Goal: Transaction & Acquisition: Purchase product/service

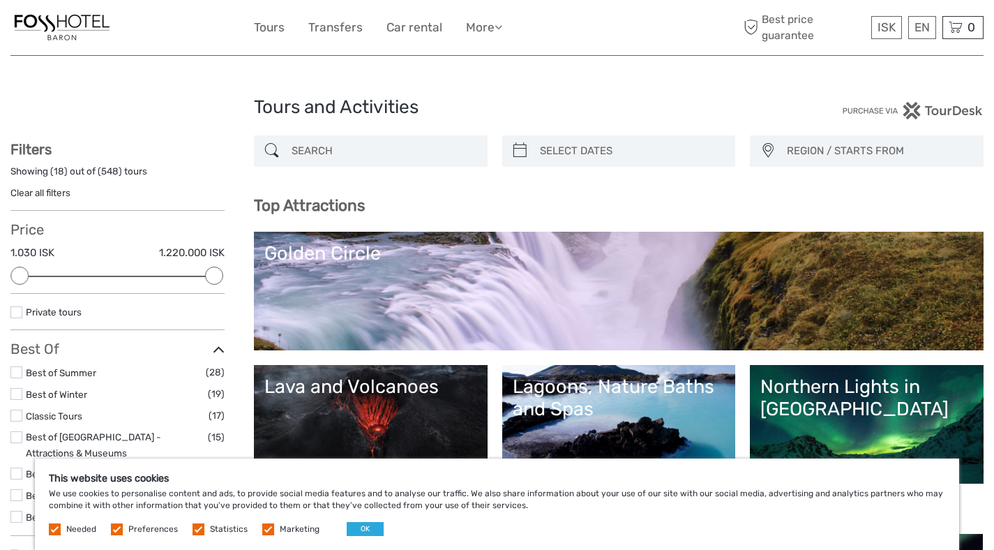
select select
click at [348, 150] on input "search" at bounding box center [383, 151] width 195 height 24
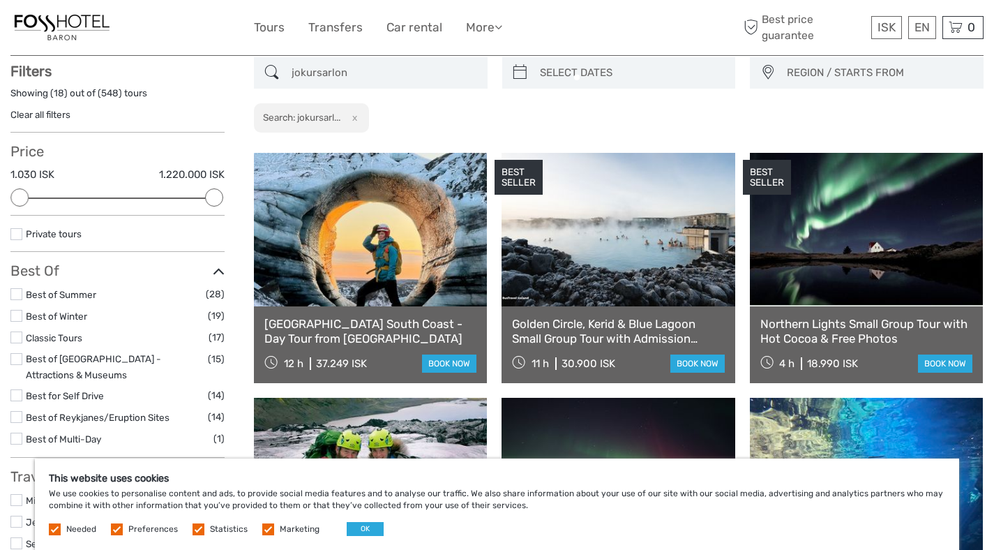
scroll to position [79, 0]
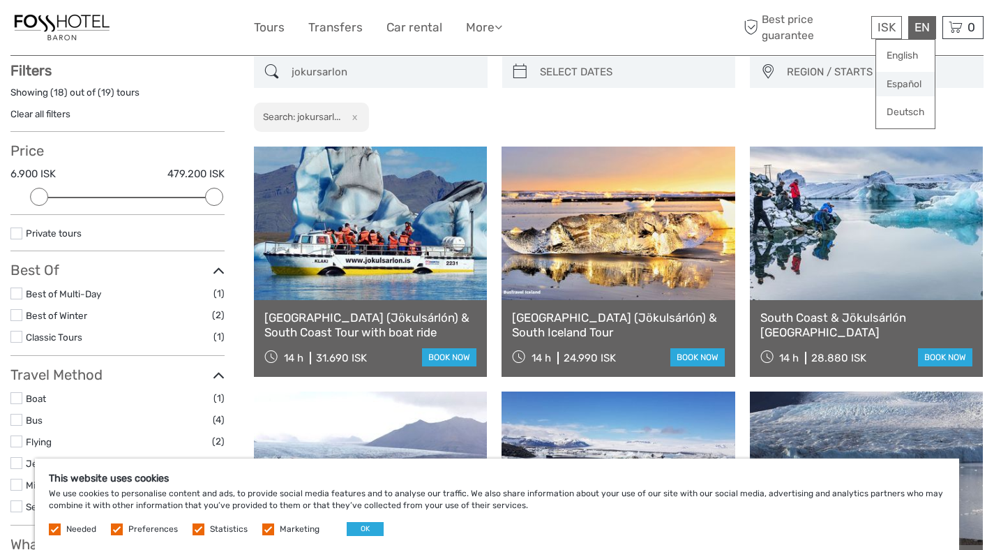
type input "jokursarlon"
click at [904, 81] on link "Español" at bounding box center [906, 84] width 59 height 25
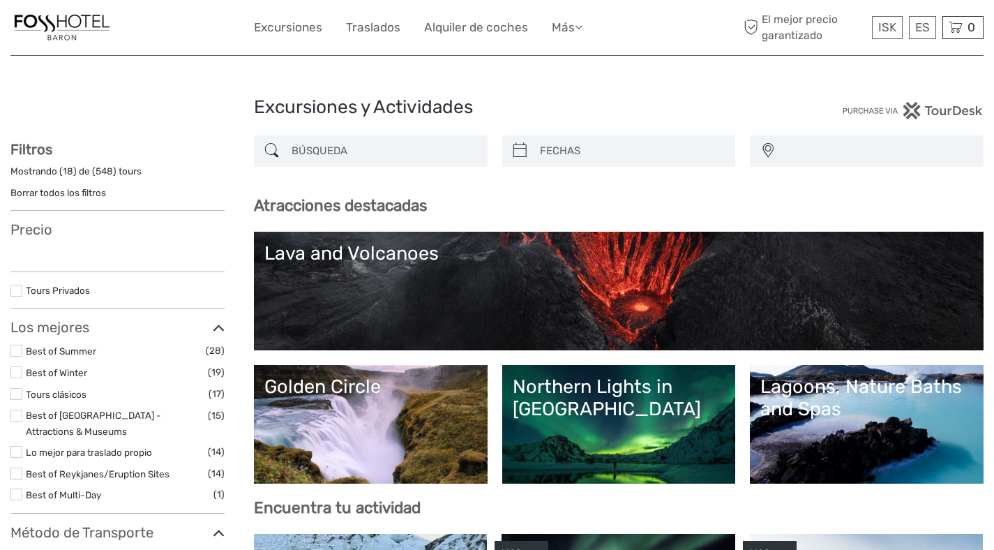
select select
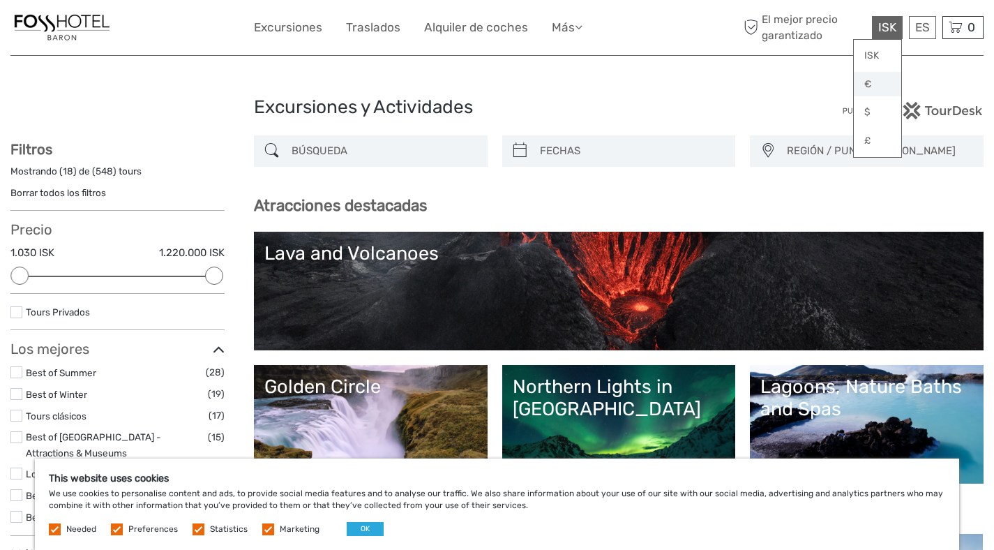
click at [880, 86] on link "€" at bounding box center [877, 84] width 47 height 25
click at [401, 156] on input "search" at bounding box center [383, 151] width 195 height 24
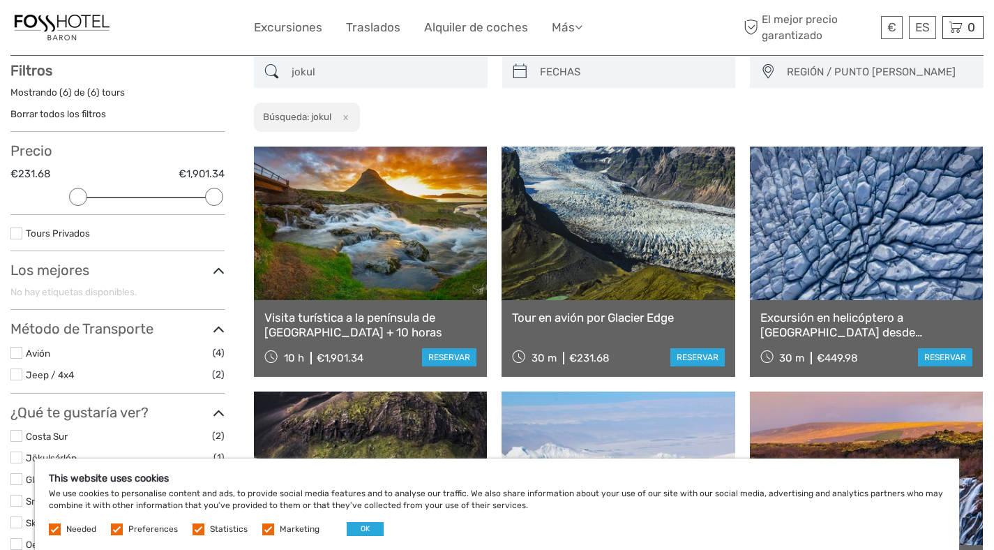
scroll to position [79, 0]
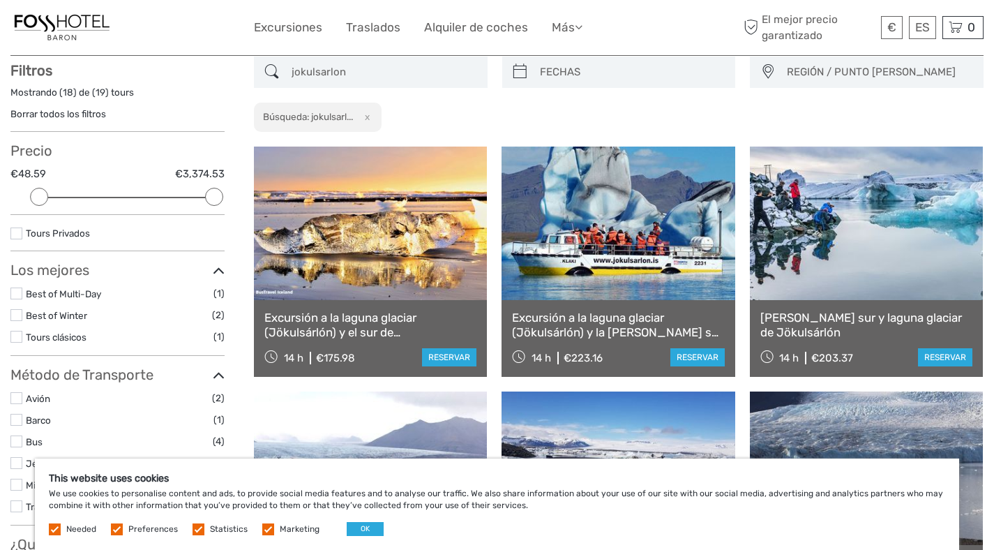
type input "jokulsarlon"
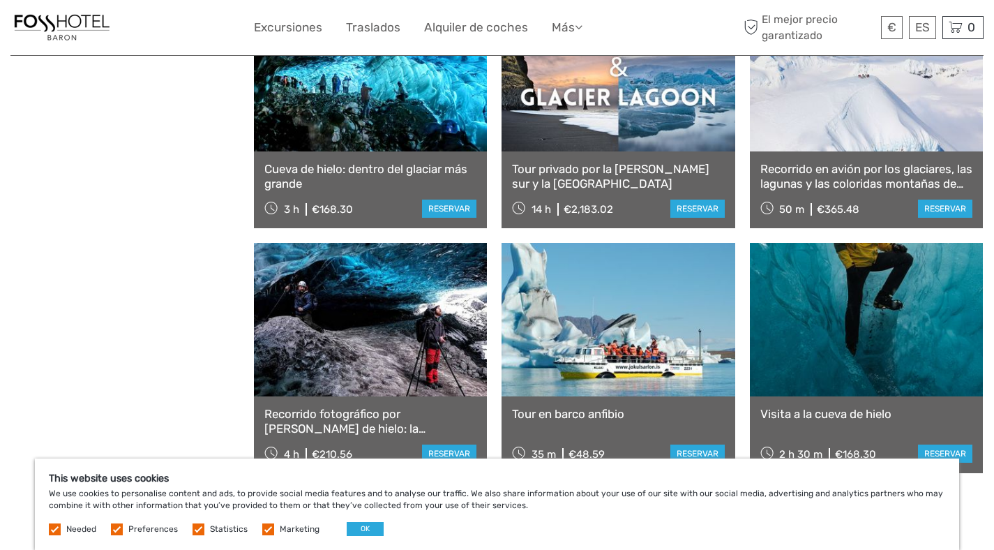
scroll to position [1318, 0]
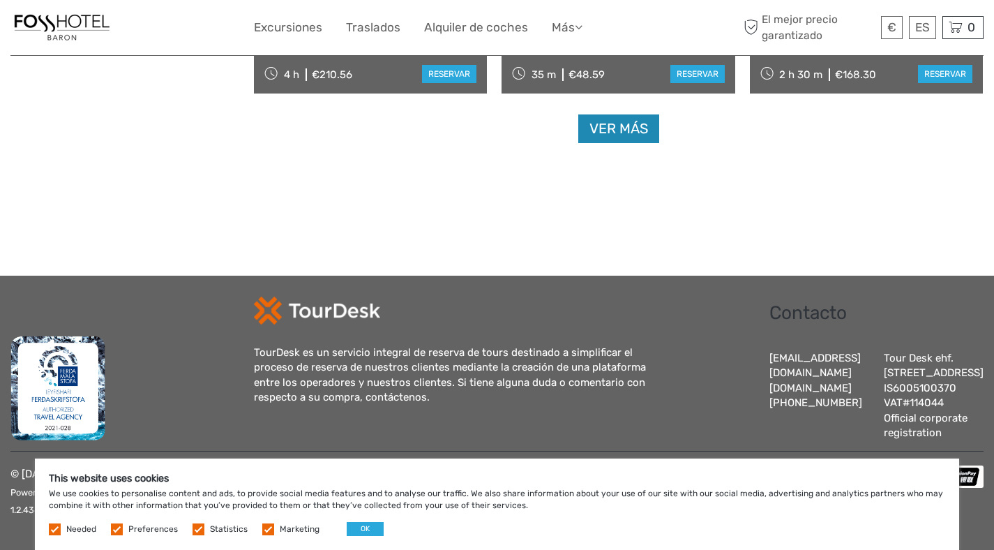
click at [620, 117] on link "Ver más" at bounding box center [619, 128] width 81 height 29
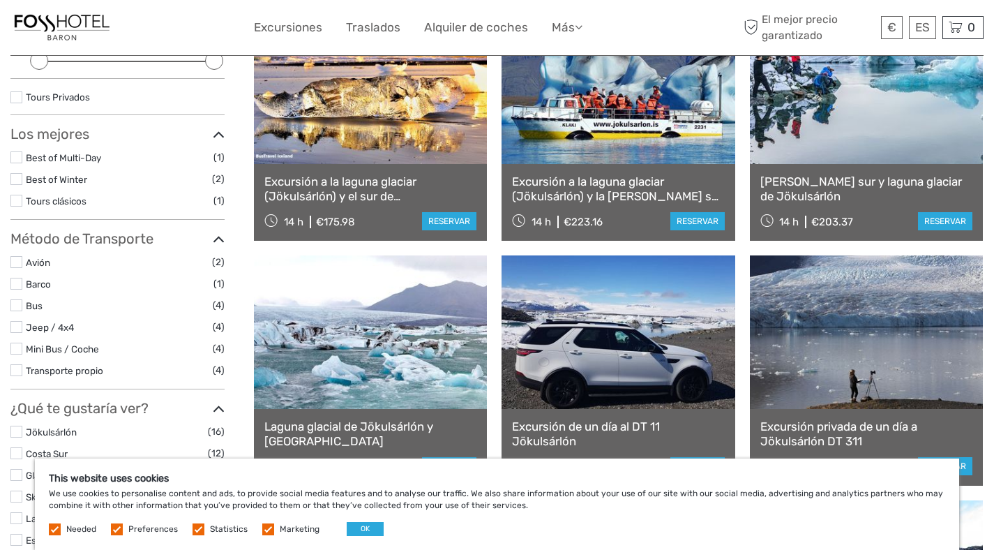
scroll to position [0, 0]
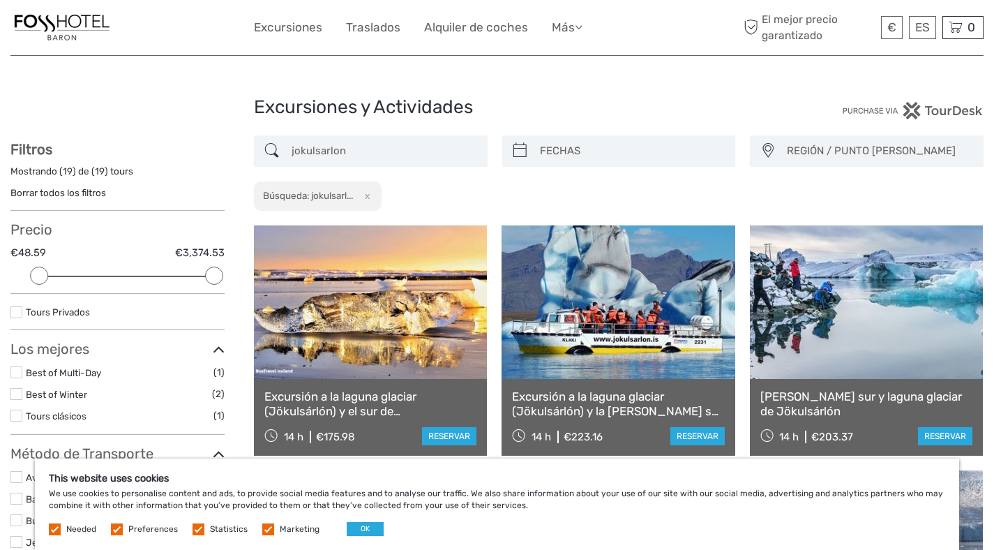
drag, startPoint x: 387, startPoint y: 146, endPoint x: 274, endPoint y: 137, distance: 113.4
click at [274, 137] on div "jokulsarlon" at bounding box center [371, 150] width 234 height 31
click at [371, 198] on button "x" at bounding box center [364, 195] width 19 height 15
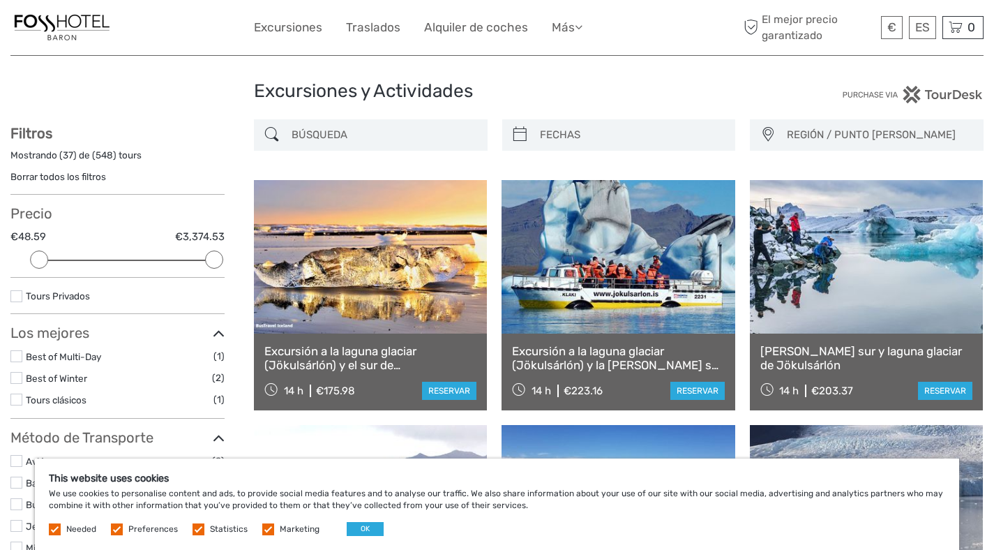
scroll to position [14, 0]
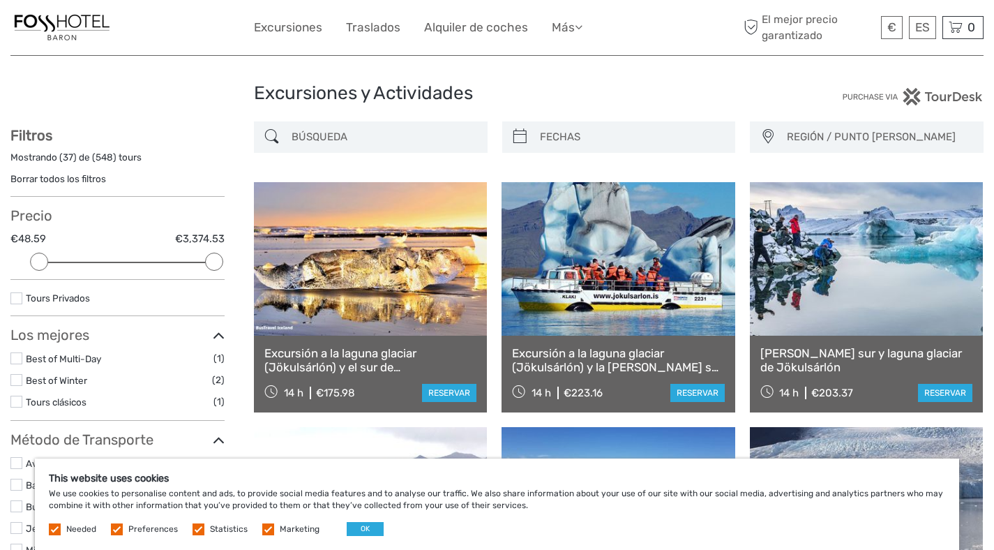
type input "05/10/2025"
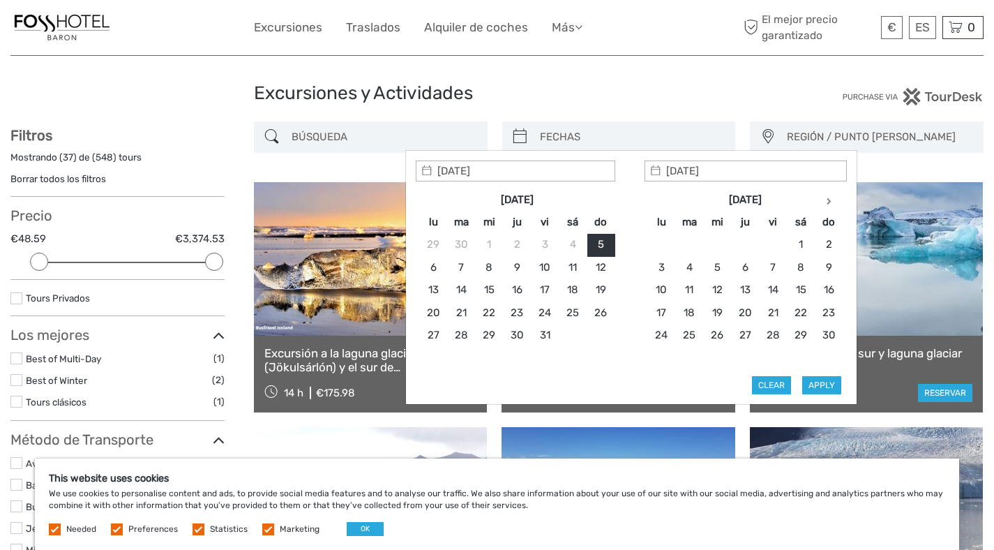
click at [562, 135] on input "search" at bounding box center [632, 137] width 195 height 24
type input "22/10/2025"
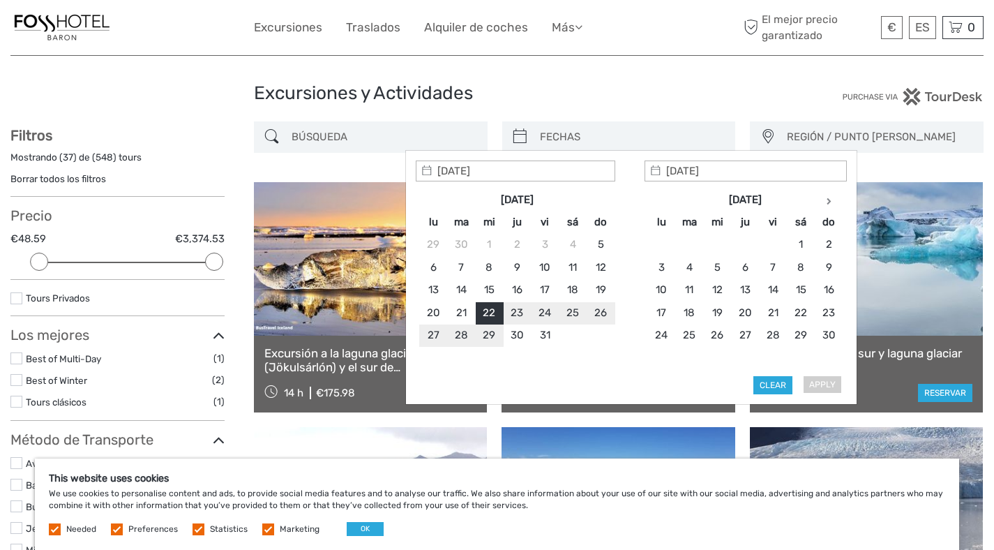
type input "28/10/2025"
type input "22/10/2025"
click at [828, 382] on button "Apply" at bounding box center [822, 385] width 39 height 18
type input "22/10/2025 - 28/10/2025"
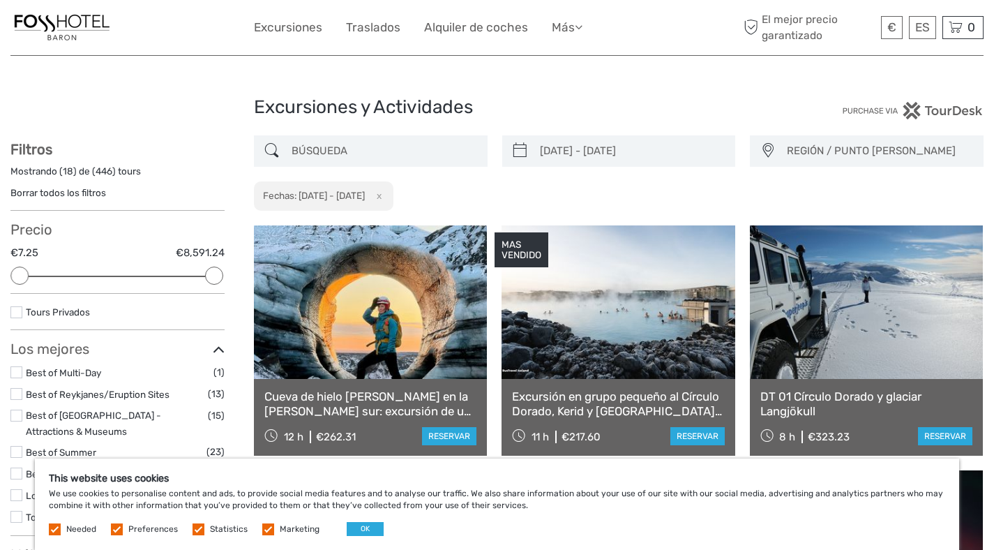
click at [829, 142] on span "REGIÓN / PUNTO DE PARTIDA" at bounding box center [879, 151] width 196 height 23
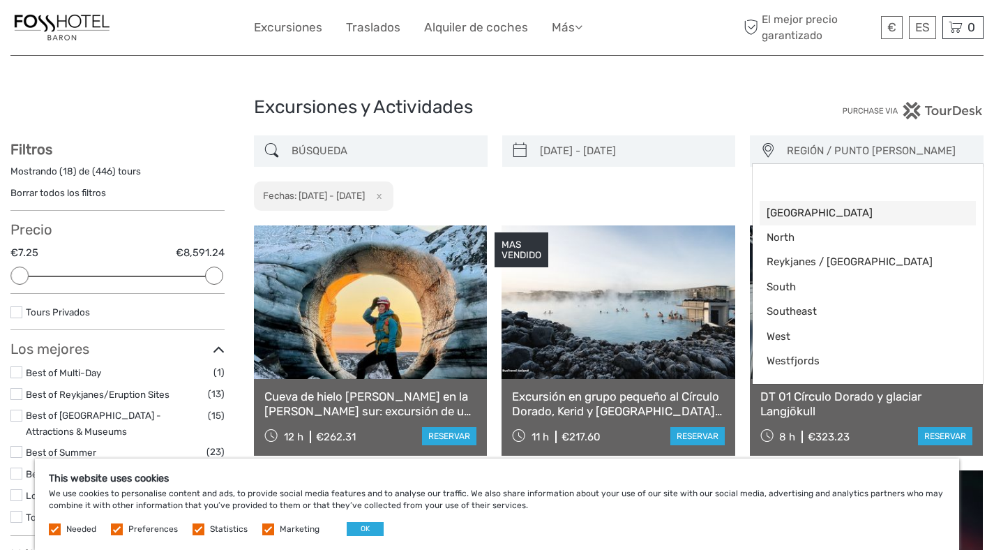
click at [801, 218] on span "Capital Region" at bounding box center [856, 213] width 179 height 15
select select "Capital Region"
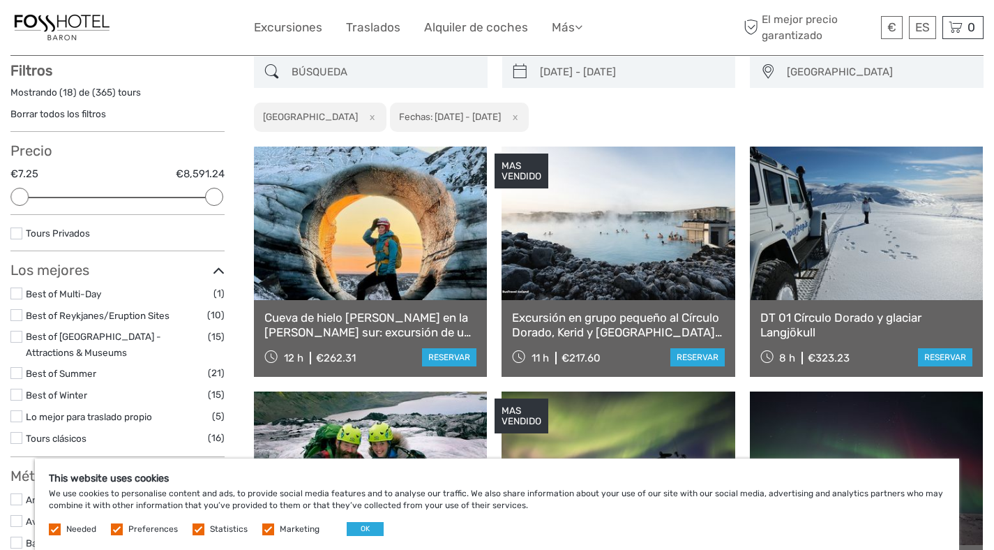
scroll to position [79, 0]
click at [365, 526] on button "OK" at bounding box center [365, 529] width 37 height 14
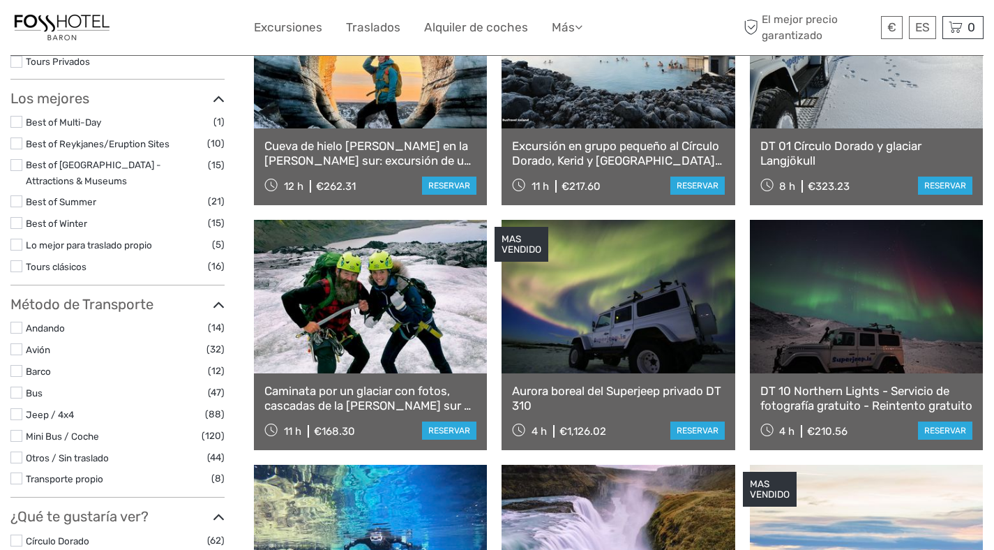
scroll to position [306, 0]
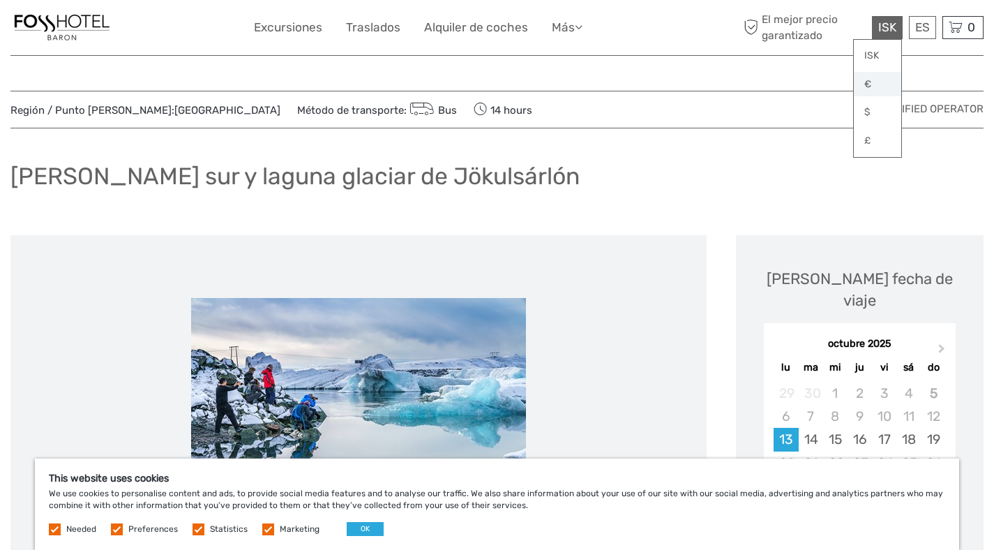
click at [876, 80] on link "€" at bounding box center [877, 84] width 47 height 25
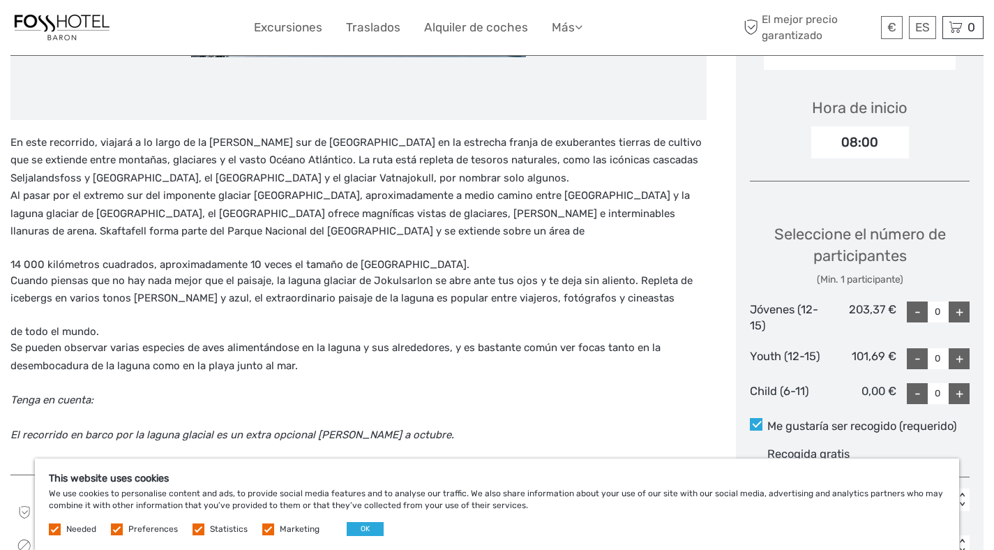
scroll to position [468, 0]
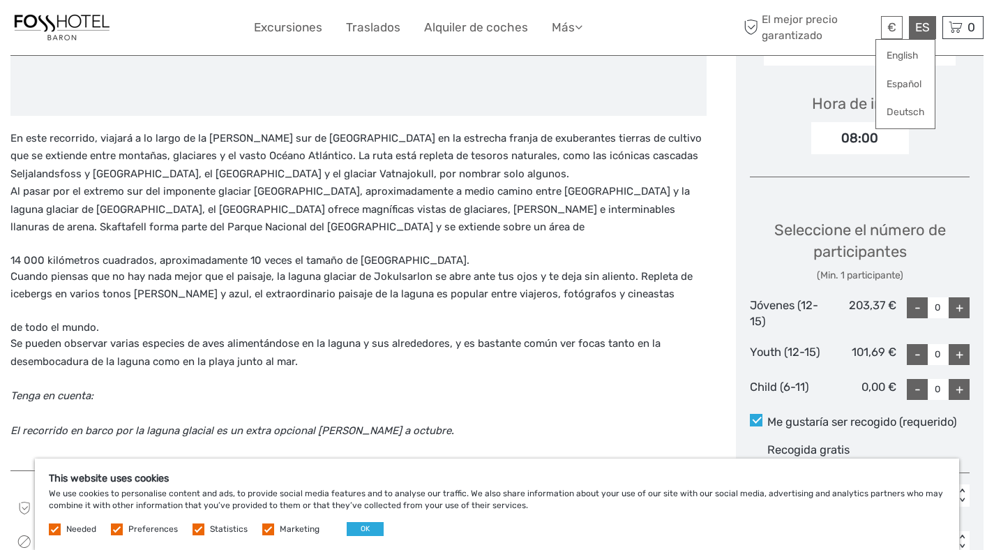
click at [931, 21] on div "ES English Español Deutsch" at bounding box center [922, 27] width 27 height 23
click at [909, 60] on link "English" at bounding box center [906, 55] width 59 height 25
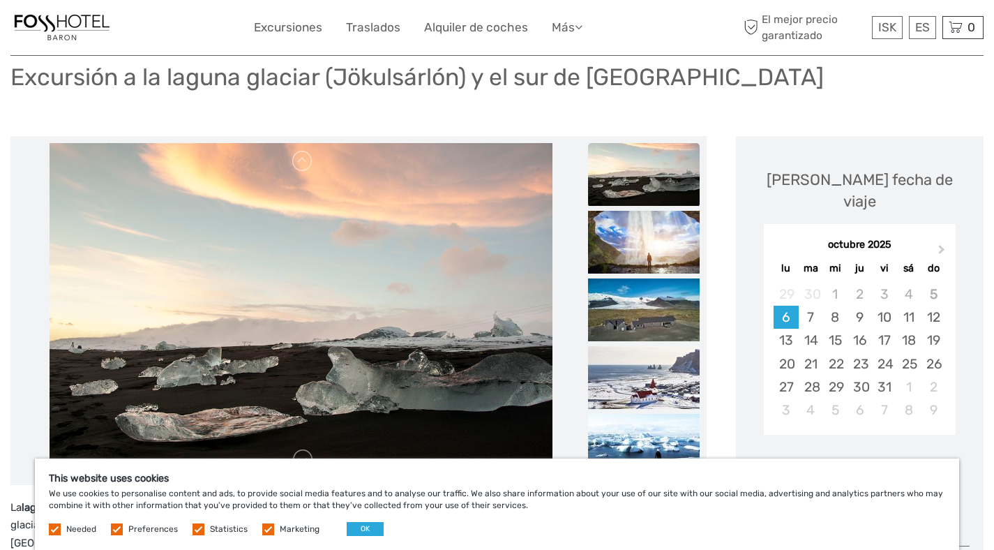
scroll to position [105, 0]
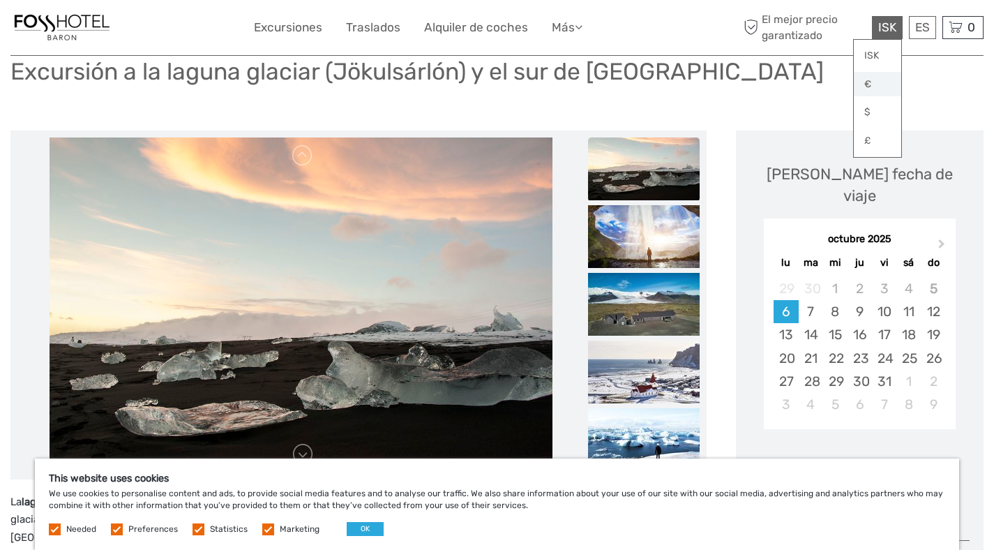
click at [870, 78] on link "€" at bounding box center [877, 84] width 47 height 25
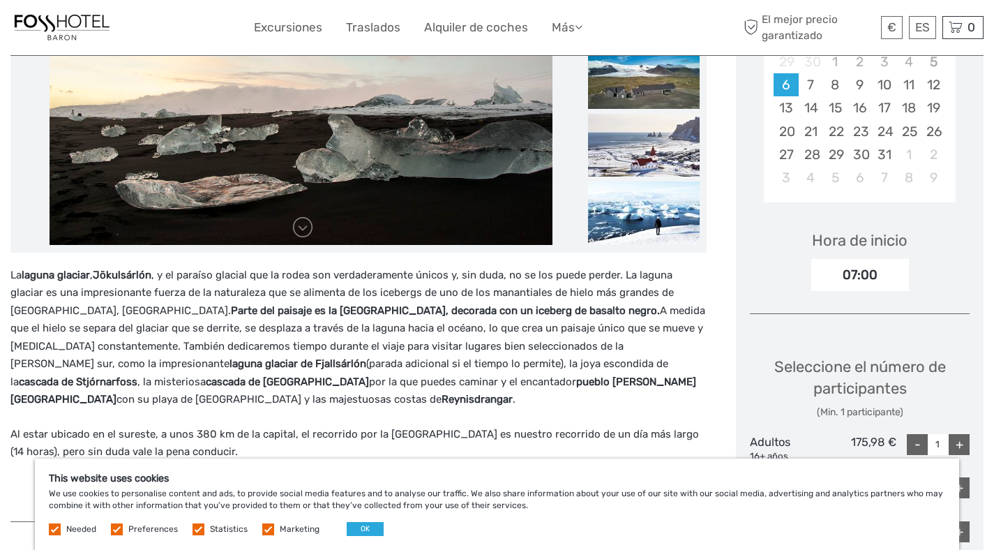
scroll to position [343, 0]
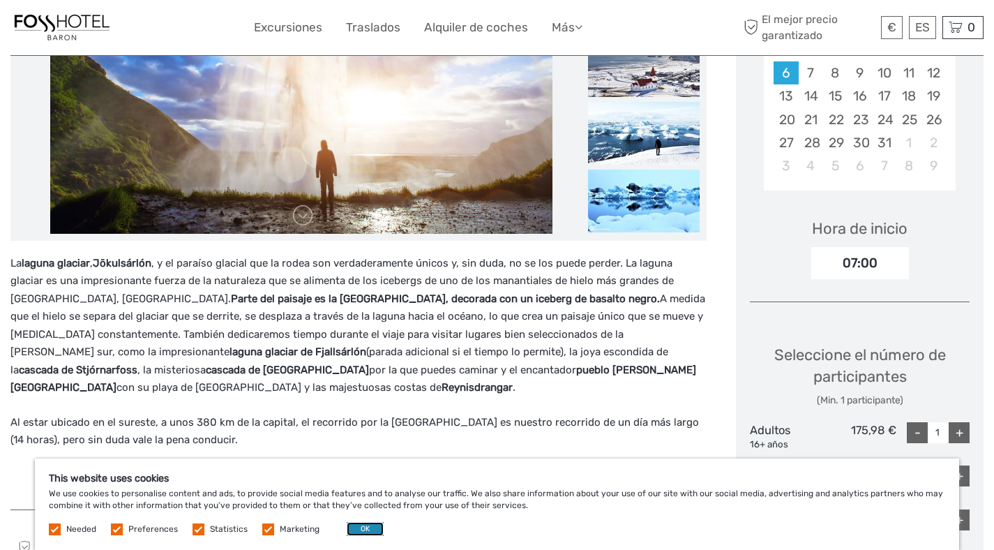
click at [364, 527] on button "OK" at bounding box center [365, 529] width 37 height 14
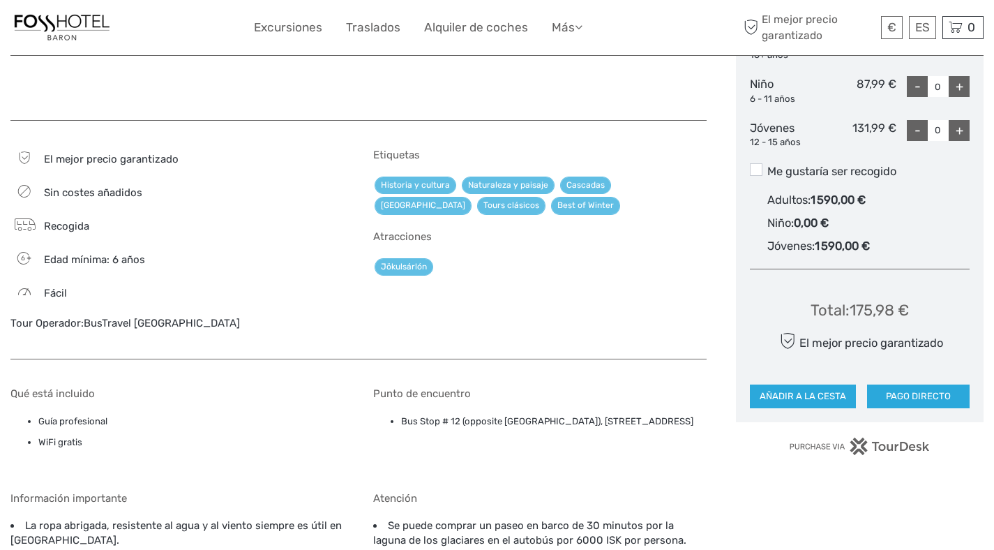
scroll to position [530, 0]
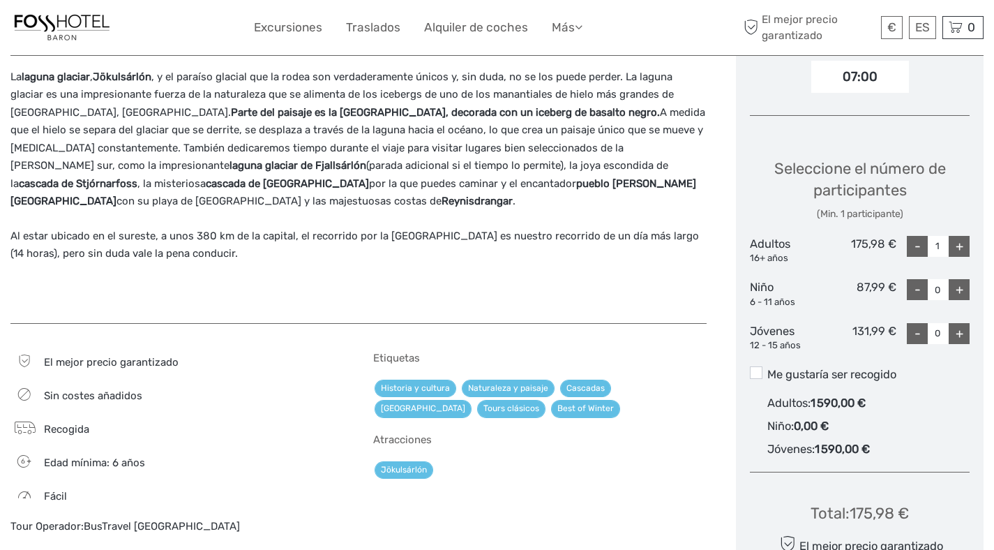
click at [963, 236] on div "+" at bounding box center [959, 246] width 21 height 21
type input "2"
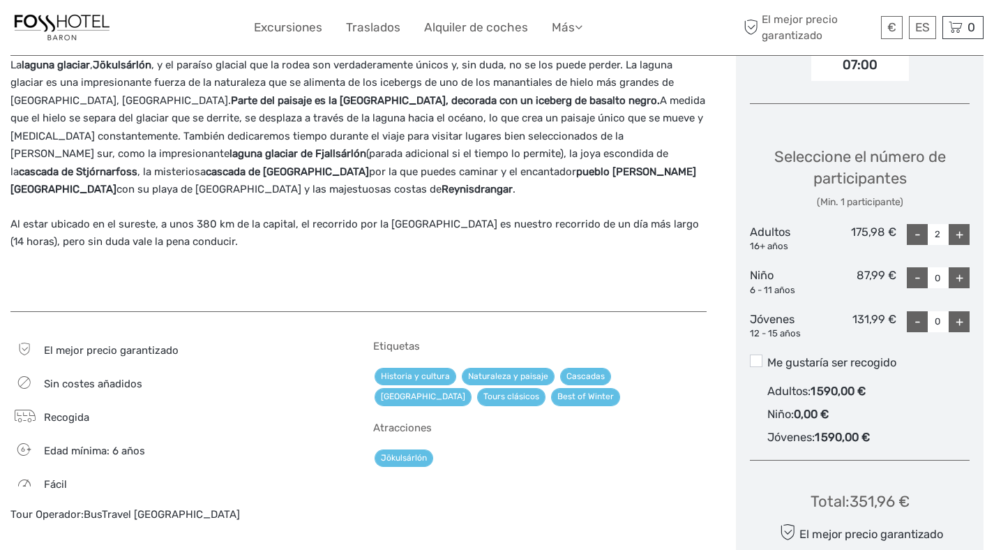
scroll to position [773, 0]
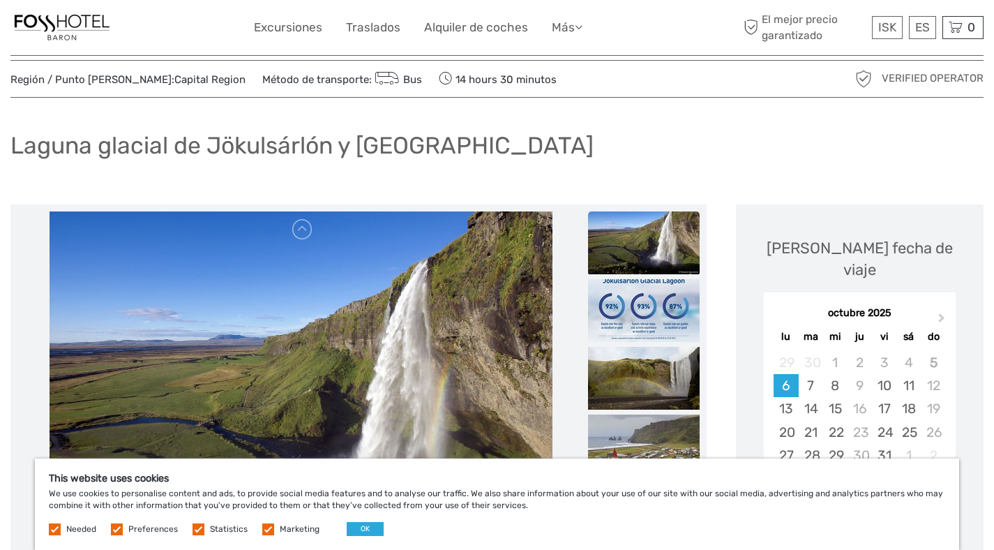
scroll to position [31, 0]
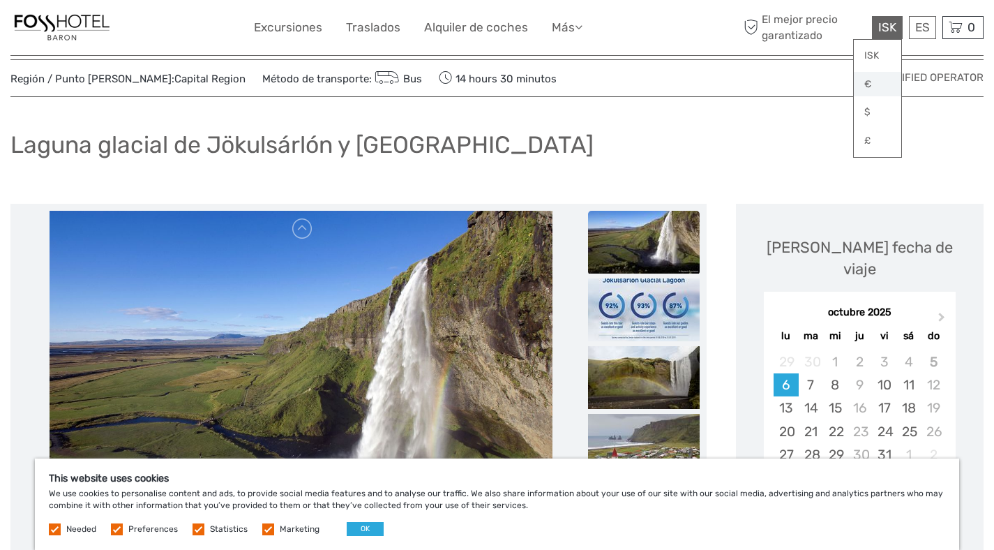
click at [864, 80] on link "€" at bounding box center [877, 84] width 47 height 25
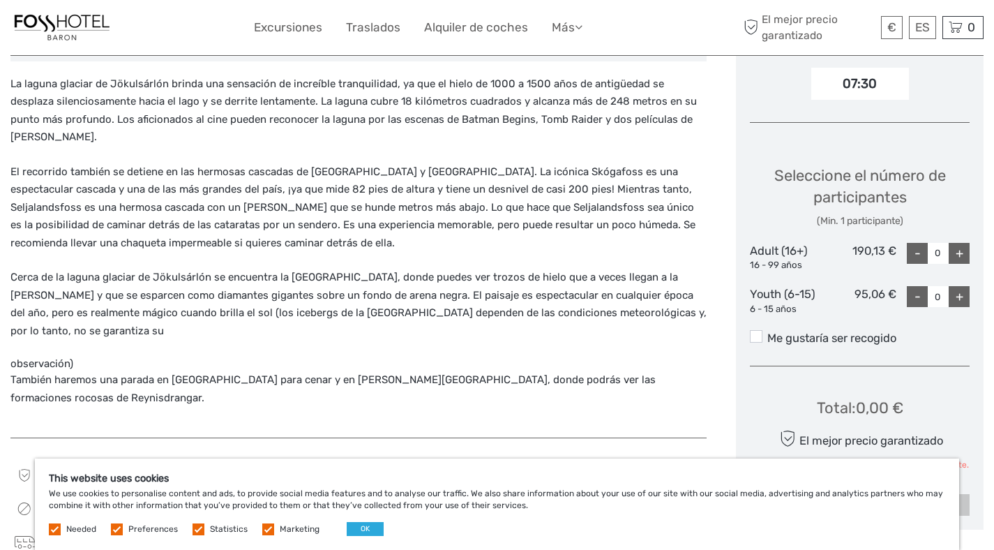
scroll to position [520, 0]
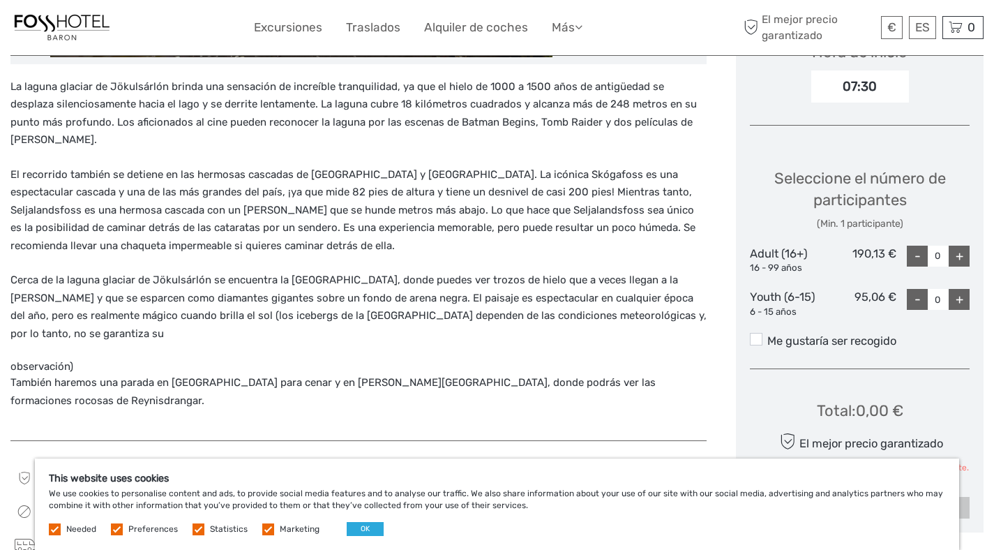
click at [957, 246] on div "+" at bounding box center [959, 256] width 21 height 21
click at [958, 246] on div "+" at bounding box center [959, 256] width 21 height 21
type input "2"
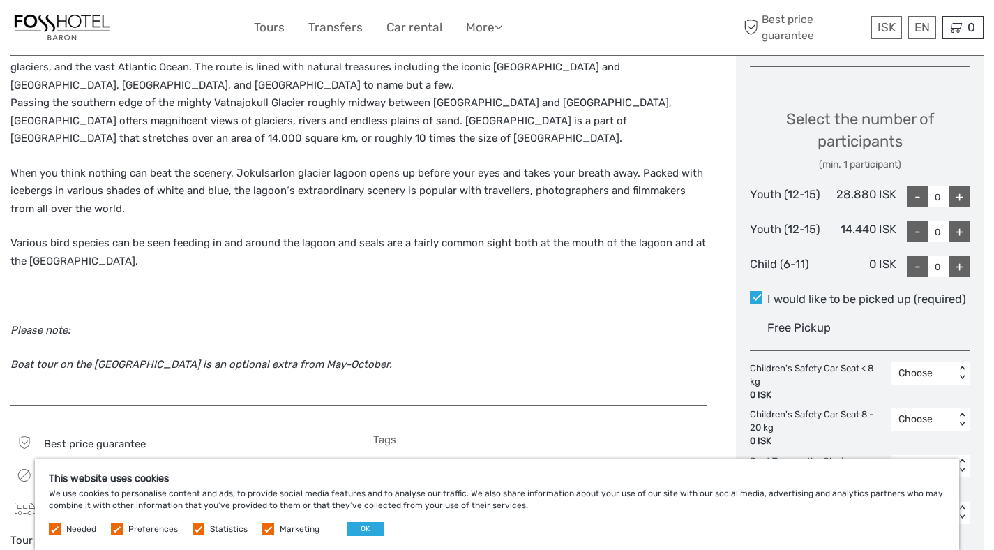
scroll to position [556, 0]
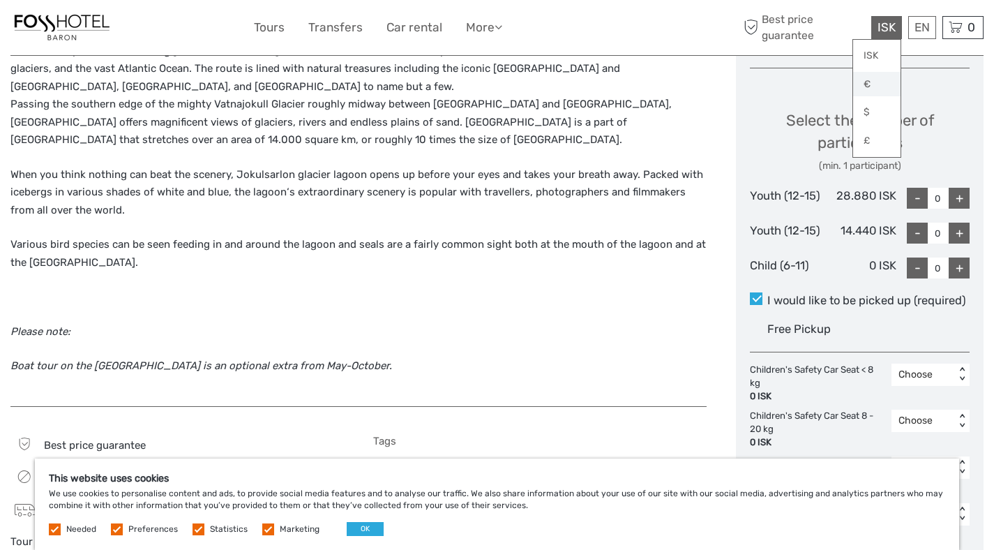
click at [877, 78] on link "€" at bounding box center [877, 84] width 47 height 25
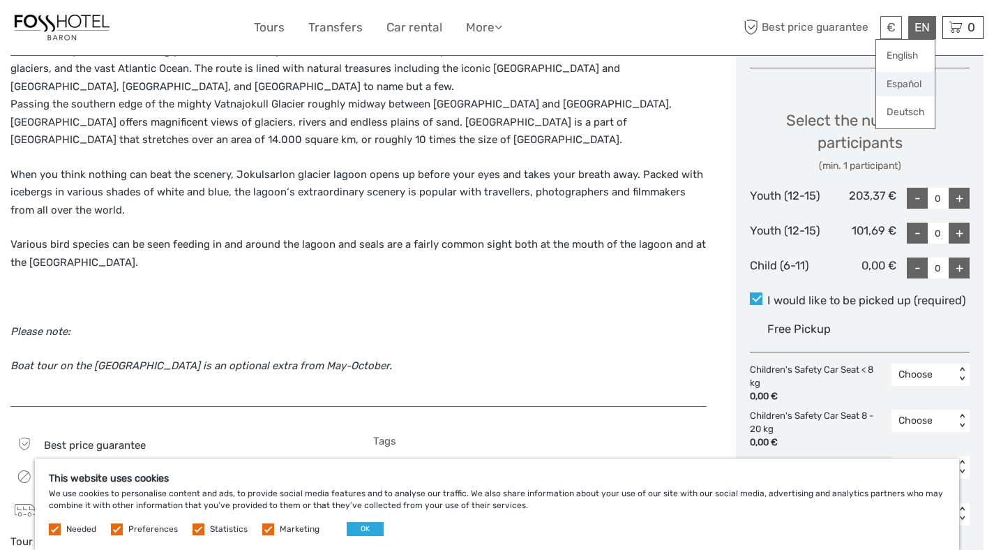
click at [904, 80] on link "Español" at bounding box center [906, 84] width 59 height 25
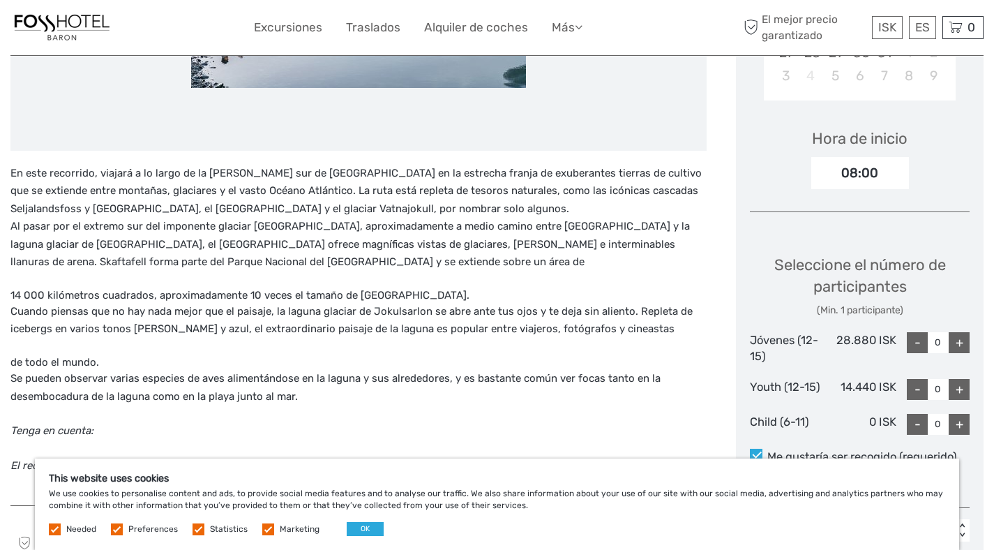
scroll to position [436, 0]
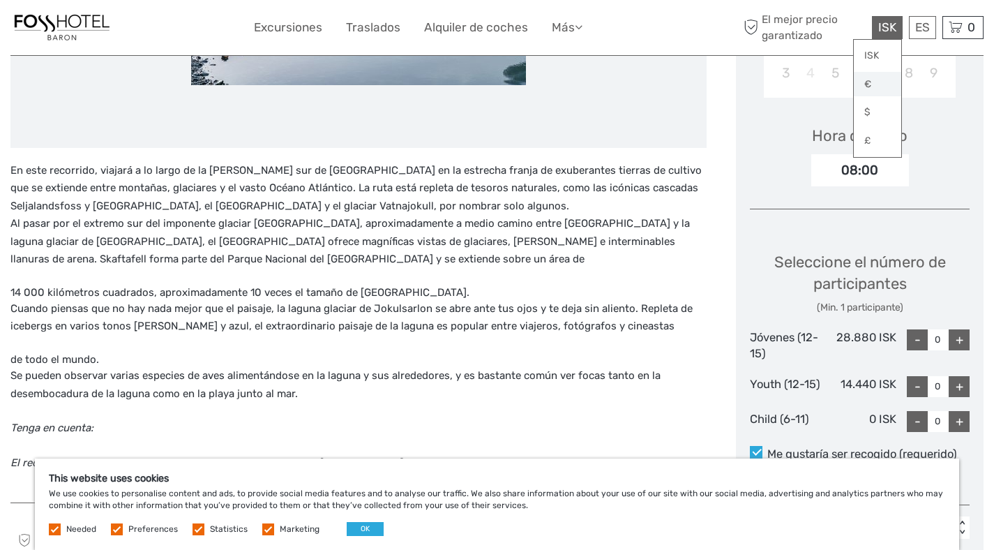
click at [879, 79] on link "€" at bounding box center [877, 84] width 47 height 25
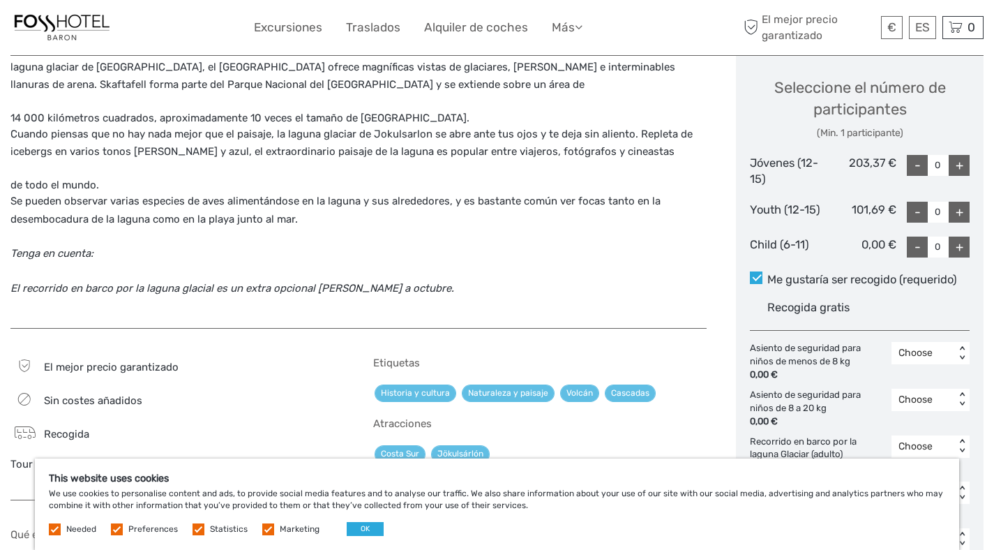
scroll to position [586, 0]
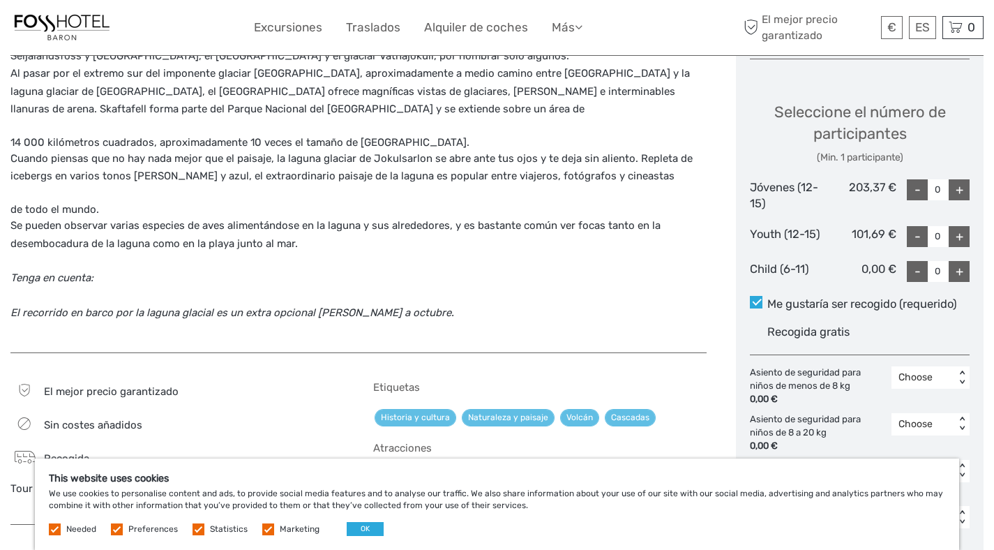
click at [965, 179] on div "+" at bounding box center [959, 189] width 21 height 21
type input "2"
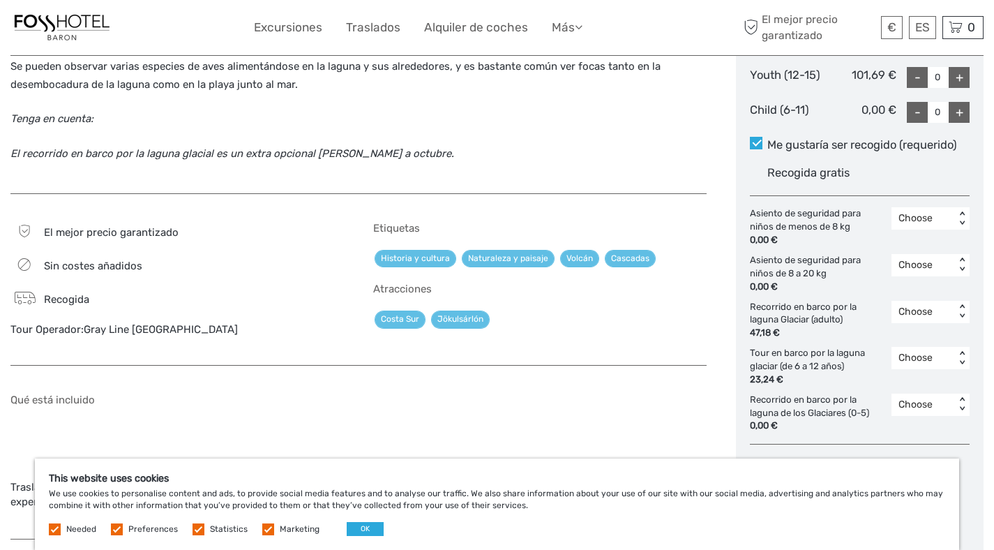
scroll to position [856, 0]
